Goal: Task Accomplishment & Management: Complete application form

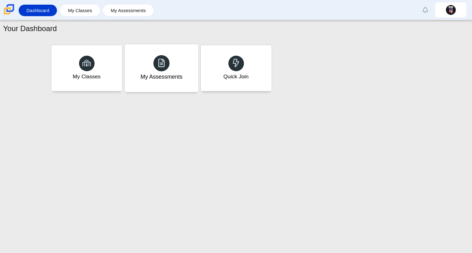
click at [192, 53] on div "My Assessments" at bounding box center [161, 68] width 74 height 48
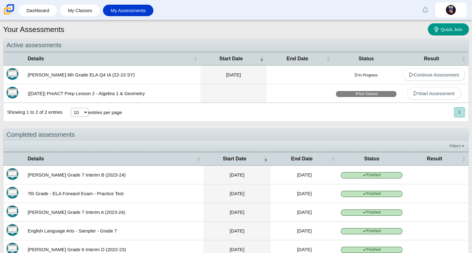
click at [335, 138] on div "Completed assessments" at bounding box center [235, 134] width 465 height 13
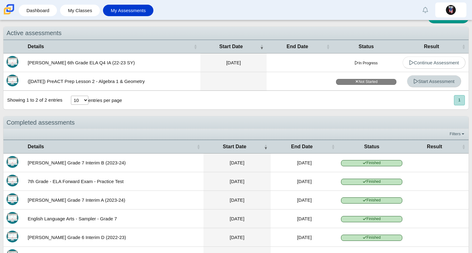
click at [419, 82] on span "Start Assessment" at bounding box center [433, 81] width 41 height 5
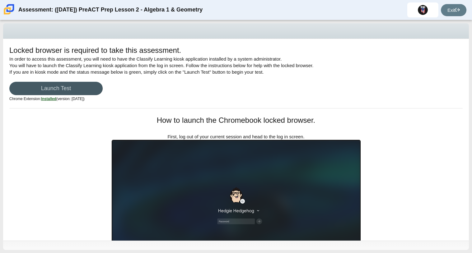
click at [83, 163] on div "Locked browser is required to take this assessment. In order to access this ass…" at bounding box center [236, 140] width 466 height 202
click at [54, 86] on link "Launch Test" at bounding box center [55, 88] width 93 height 13
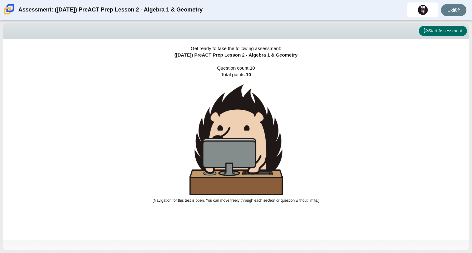
click at [430, 34] on button "Start Assessment" at bounding box center [443, 31] width 48 height 11
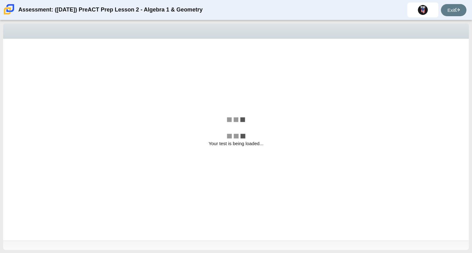
select select "bbf5d072-3e0b-44c4-9a12-6e7c9033f65b"
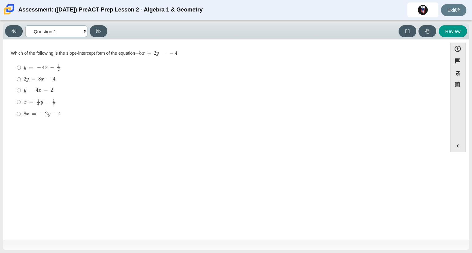
click at [54, 32] on select "Questions Question 1 Question 2 Question 3 Question 4 Question 5 Question 6 Que…" at bounding box center [56, 32] width 62 height 12
click at [59, 31] on select "Questions Question 1 Question 2 Question 3 Question 4 Question 5 Question 6 Que…" at bounding box center [56, 32] width 62 height 12
click at [19, 88] on input "y = 4 x − 2 y = 4 x − 2" at bounding box center [19, 90] width 4 height 11
radio input "true"
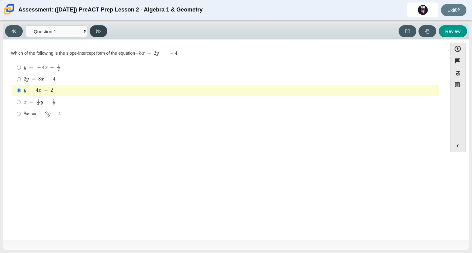
click at [95, 36] on button at bounding box center [99, 31] width 18 height 12
select select "ed62e223-81bd-4cbf-ab48-ab975844bd1f"
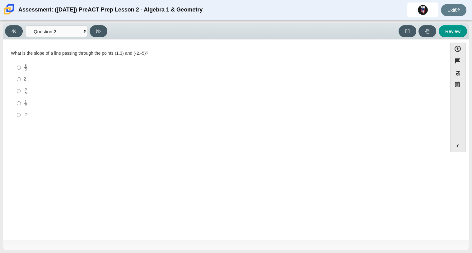
click at [23, 79] on label "2 2" at bounding box center [225, 79] width 426 height 11
click at [21, 79] on input "2 2" at bounding box center [19, 79] width 4 height 11
radio input "true"
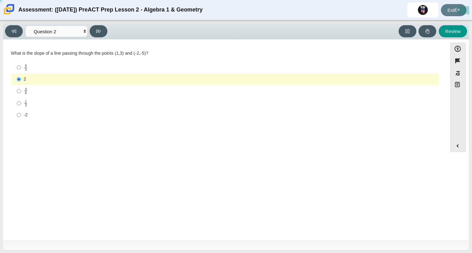
click at [23, 79] on label "2 2" at bounding box center [225, 79] width 426 height 11
click at [21, 79] on input "2 2" at bounding box center [19, 79] width 4 height 11
click at [96, 31] on icon at bounding box center [98, 31] width 5 height 5
select select "97f4f5fa-a52e-4fed-af51-565bfcdf47cb"
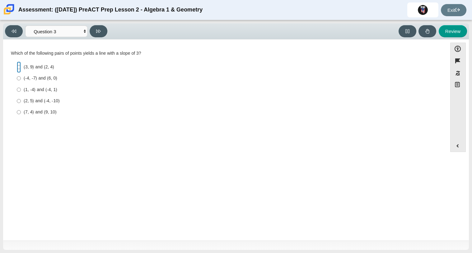
click at [17, 67] on input "(3, 9) and (2, 4) (3, 9) and (2, 4)" at bounding box center [19, 67] width 4 height 11
radio input "true"
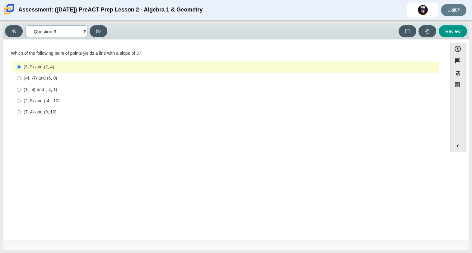
click at [55, 33] on select "Questions Question 1 Question 2 Question 3 Question 4 Question 5 Question 6 Que…" at bounding box center [56, 32] width 62 height 12
click at [102, 35] on button at bounding box center [99, 31] width 18 height 12
select select "89427bb7-e313-4f00-988f-8b8255897029"
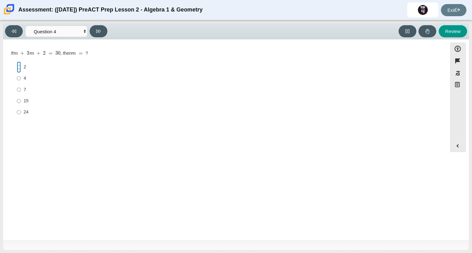
click at [18, 67] on input "2 2" at bounding box center [19, 67] width 4 height 11
radio input "true"
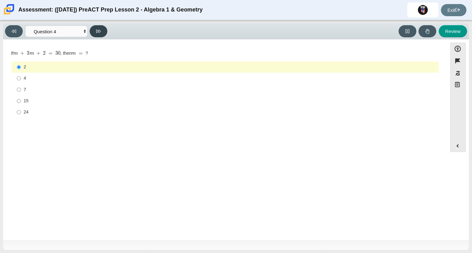
click at [94, 34] on button at bounding box center [99, 31] width 18 height 12
select select "489dcffd-4e6a-49cf-a9d6-ad1d4a911a4e"
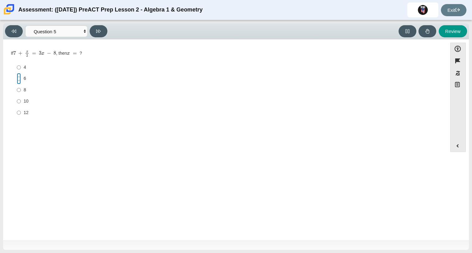
click at [17, 77] on input "6 6" at bounding box center [19, 78] width 4 height 11
radio input "true"
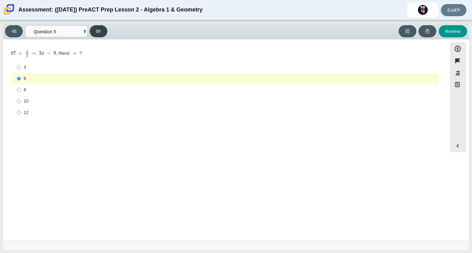
click at [94, 32] on button at bounding box center [99, 31] width 18 height 12
select select "210571de-36a6-4d8e-a361-ceff8ef801dc"
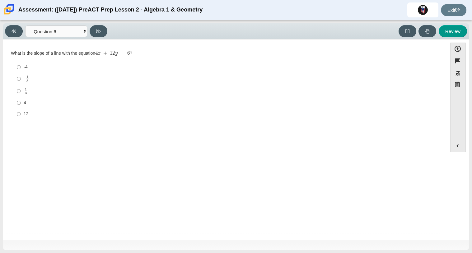
click at [23, 95] on label "1 3 1 third" at bounding box center [225, 91] width 426 height 12
click at [21, 95] on input "1 3 1 third" at bounding box center [19, 91] width 4 height 12
radio input "true"
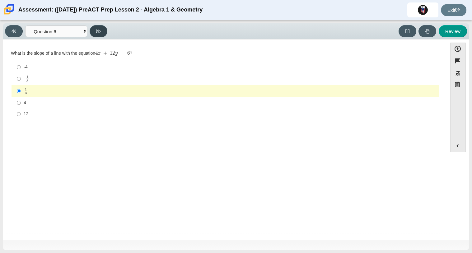
click at [90, 30] on button at bounding box center [99, 31] width 18 height 12
select select "ec95ace6-bebc-42b8-9428-40567494d4da"
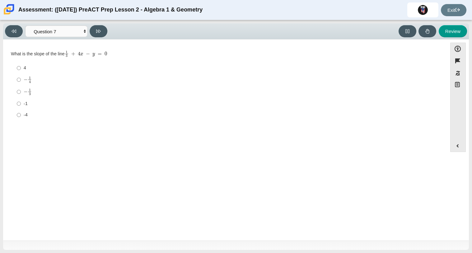
click at [22, 103] on label "-1 -1" at bounding box center [225, 103] width 426 height 11
click at [21, 103] on input "-1 -1" at bounding box center [19, 103] width 4 height 11
radio input "true"
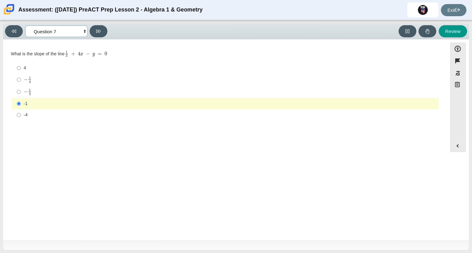
click at [77, 31] on select "Questions Question 1 Question 2 Question 3 Question 4 Question 5 Question 6 Que…" at bounding box center [56, 32] width 62 height 12
click at [25, 26] on select "Questions Question 1 Question 2 Question 3 Question 4 Question 5 Question 6 Que…" at bounding box center [56, 32] width 62 height 12
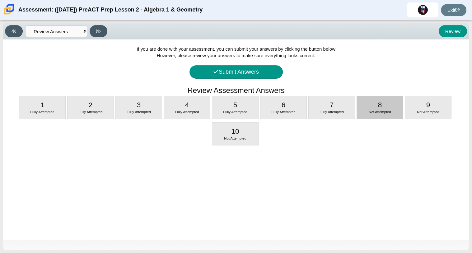
click at [387, 112] on span "Not Attempted" at bounding box center [380, 112] width 22 height 4
select select "ce81fe10-bf29-4b5e-8bd7-4f47f2fed4d8"
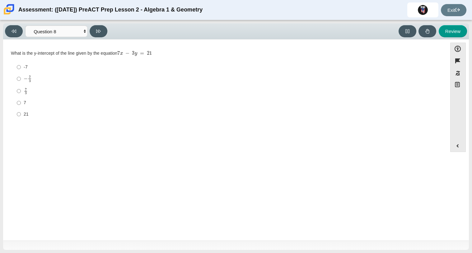
click at [34, 94] on div "7 3" at bounding box center [230, 91] width 412 height 7
click at [21, 94] on input "7 3 7 thirds" at bounding box center [19, 91] width 4 height 12
radio input "true"
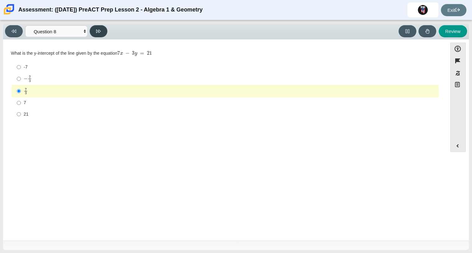
click at [93, 28] on button at bounding box center [99, 31] width 18 height 12
select select "14773eaf-2ca1-47ae-afe7-a624a56f34b3"
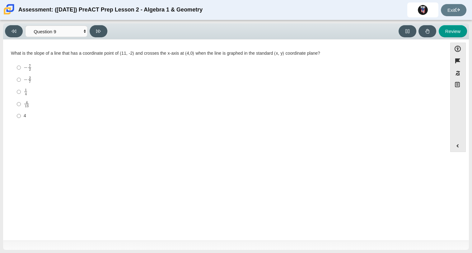
click at [26, 91] on mjx-c "Assessment items" at bounding box center [26, 90] width 2 height 2
click at [21, 91] on input "1 4 1 fourth" at bounding box center [19, 92] width 4 height 12
radio input "true"
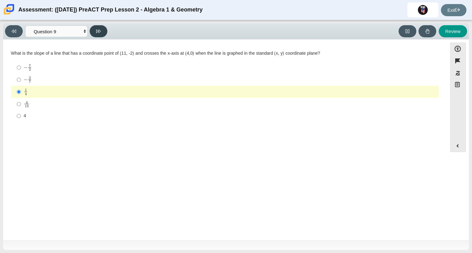
click at [94, 32] on button at bounding box center [99, 31] width 18 height 12
select select "96b71634-eacb-4f7e-8aef-411727d9bcba"
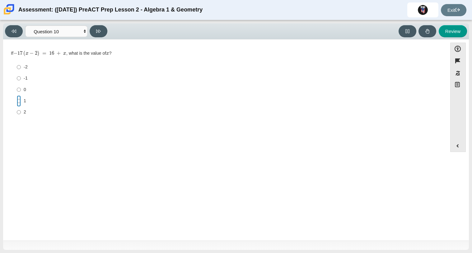
click at [19, 102] on input "1 1" at bounding box center [19, 100] width 4 height 11
radio input "true"
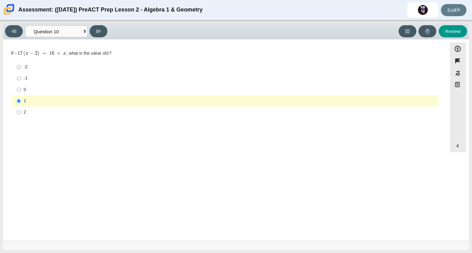
click at [22, 79] on label "-1 -1" at bounding box center [225, 78] width 426 height 11
click at [21, 79] on input "-1 -1" at bounding box center [19, 78] width 4 height 11
radio input "true"
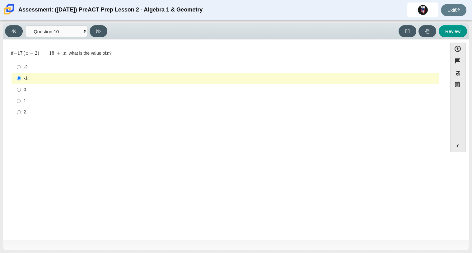
click at [36, 65] on div "-2" at bounding box center [230, 67] width 412 height 6
click at [21, 65] on input "-2 -2" at bounding box center [19, 67] width 4 height 11
radio input "true"
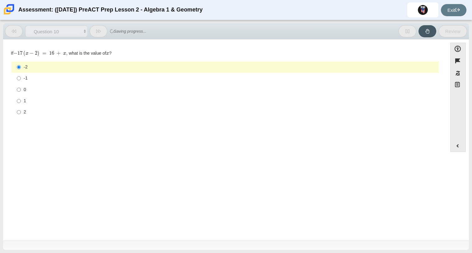
click at [41, 81] on div "-1" at bounding box center [230, 78] width 412 height 6
click at [21, 81] on input "-1 -1" at bounding box center [19, 78] width 4 height 11
radio input "true"
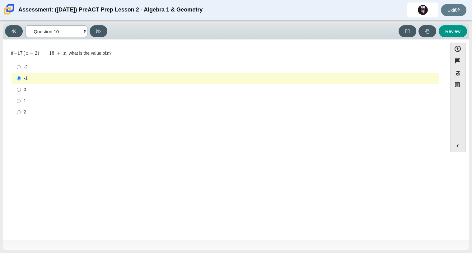
click at [68, 32] on select "Questions Question 1 Question 2 Question 3 Question 4 Question 5 Question 6 Que…" at bounding box center [56, 32] width 62 height 12
click at [25, 26] on select "Questions Question 1 Question 2 Question 3 Question 4 Question 5 Question 6 Que…" at bounding box center [56, 32] width 62 height 12
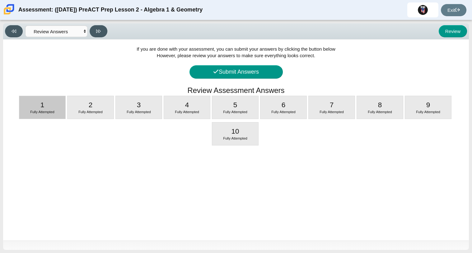
click at [60, 114] on div "Fully Attempted" at bounding box center [42, 112] width 46 height 5
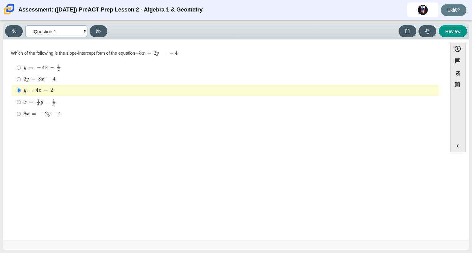
click at [64, 29] on select "Questions Question 1 Question 2 Question 3 Question 4 Question 5 Question 6 Que…" at bounding box center [56, 32] width 62 height 12
select select "review"
click at [25, 26] on select "Questions Question 1 Question 2 Question 3 Question 4 Question 5 Question 6 Que…" at bounding box center [56, 32] width 62 height 12
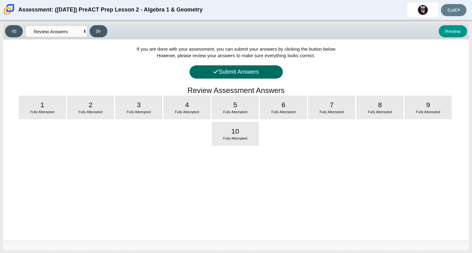
click at [215, 67] on button "Submit Answers" at bounding box center [235, 71] width 93 height 13
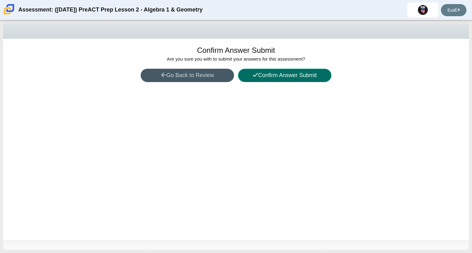
click at [270, 79] on button "Confirm Answer Submit" at bounding box center [284, 75] width 93 height 13
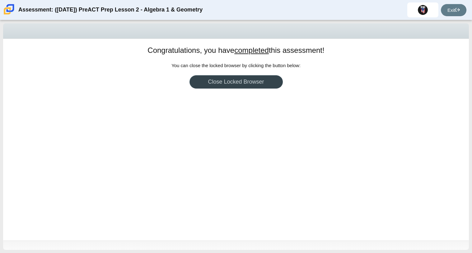
click at [247, 86] on link "Close Locked Browser" at bounding box center [235, 81] width 93 height 13
